Goal: Navigation & Orientation: Find specific page/section

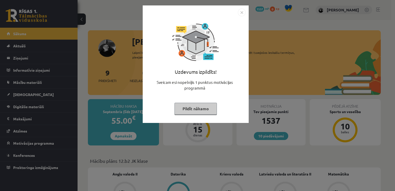
click at [192, 109] on button "Pildīt nākamo" at bounding box center [195, 109] width 42 height 12
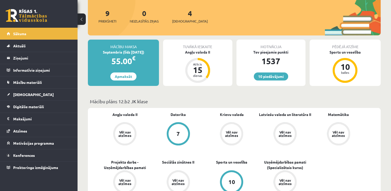
scroll to position [57, 0]
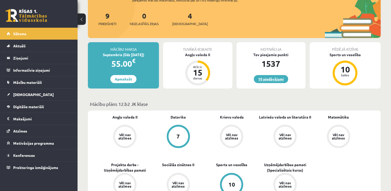
click at [266, 77] on link "10 piedāvājumi" at bounding box center [271, 79] width 34 height 8
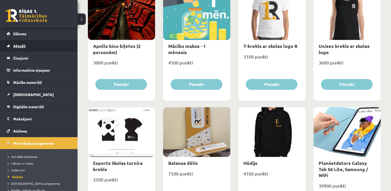
scroll to position [212, 0]
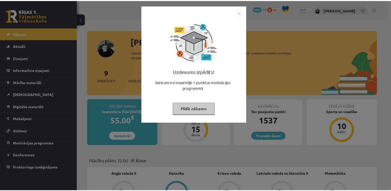
scroll to position [56, 0]
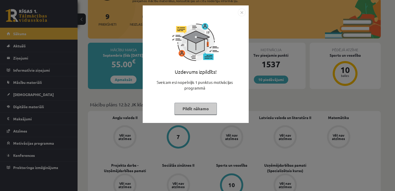
click at [203, 109] on button "Pildīt nākamo" at bounding box center [195, 109] width 42 height 12
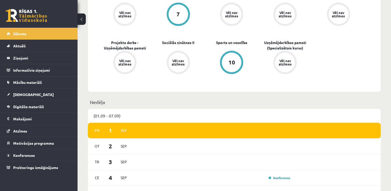
scroll to position [178, 0]
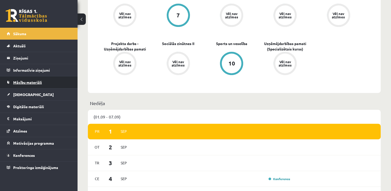
click at [33, 85] on link "Mācību materiāli" at bounding box center [39, 82] width 64 height 12
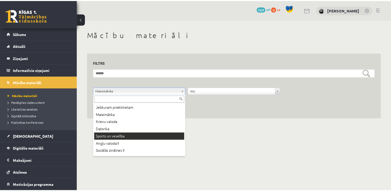
scroll to position [21, 0]
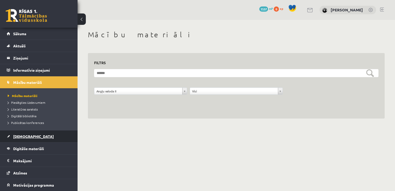
click at [28, 130] on link "[DEMOGRAPHIC_DATA]" at bounding box center [39, 136] width 64 height 12
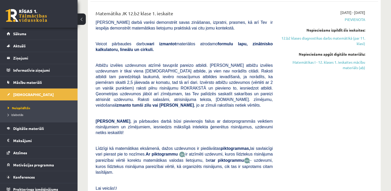
scroll to position [223, 0]
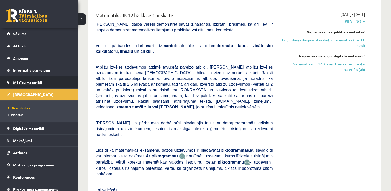
click at [31, 86] on link "Mācību materiāli" at bounding box center [39, 82] width 64 height 12
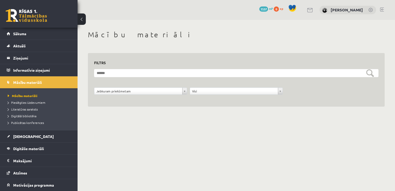
click at [134, 99] on div "**********" at bounding box center [236, 93] width 287 height 13
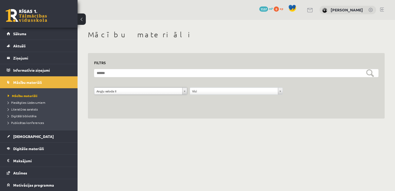
click at [130, 97] on div "**********" at bounding box center [141, 92] width 96 height 10
click at [29, 57] on legend "Ziņojumi 0" at bounding box center [42, 58] width 58 height 12
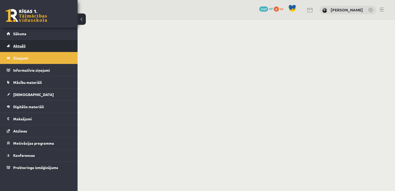
click at [32, 43] on link "Aktuāli" at bounding box center [39, 46] width 64 height 12
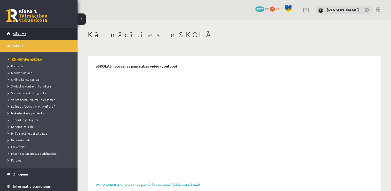
click at [32, 35] on link "Sākums" at bounding box center [39, 34] width 64 height 12
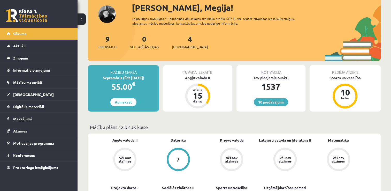
scroll to position [32, 0]
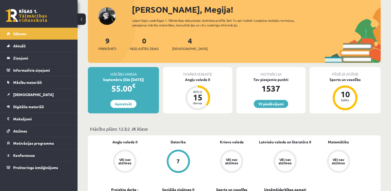
click at [173, 46] on div "9 Priekšmeti 0 Neizlasītās ziņas 4 Ieskaites" at bounding box center [234, 49] width 293 height 28
click at [181, 46] on span "[DEMOGRAPHIC_DATA]" at bounding box center [190, 48] width 36 height 5
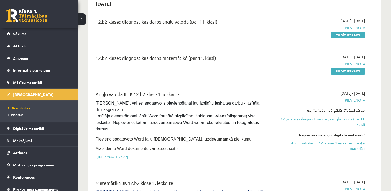
scroll to position [51, 0]
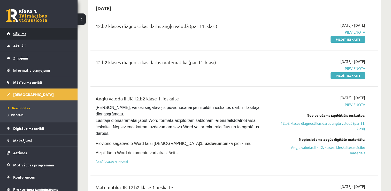
click at [49, 33] on link "Sākums" at bounding box center [39, 34] width 64 height 12
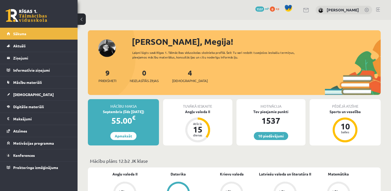
click at [179, 77] on div "4 Ieskaites" at bounding box center [190, 75] width 36 height 16
click at [182, 75] on link "4 Ieskaites" at bounding box center [190, 75] width 36 height 15
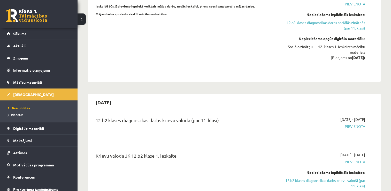
scroll to position [517, 0]
click at [17, 36] on link "Sākums" at bounding box center [39, 34] width 64 height 12
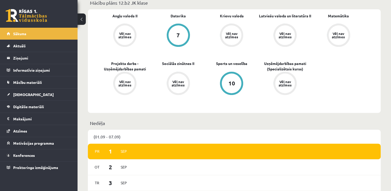
scroll to position [198, 0]
